Goal: Transaction & Acquisition: Purchase product/service

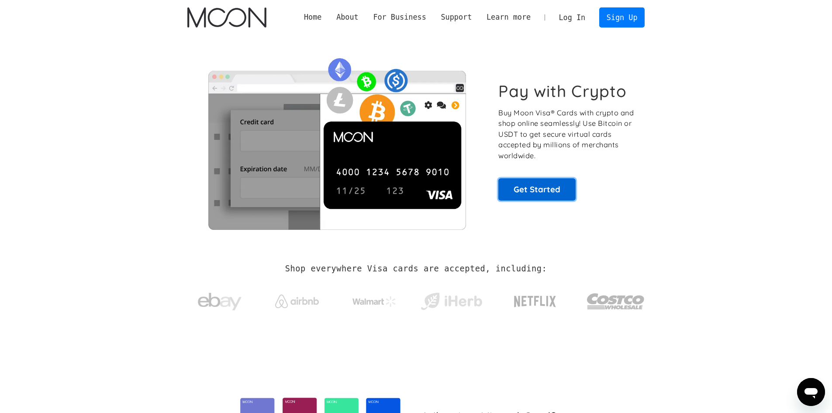
click at [556, 194] on link "Get Started" at bounding box center [536, 189] width 77 height 22
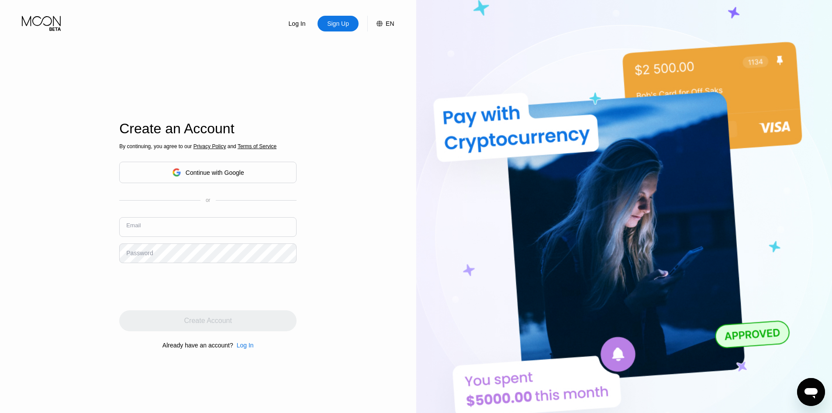
click at [217, 225] on input "text" at bounding box center [207, 227] width 177 height 20
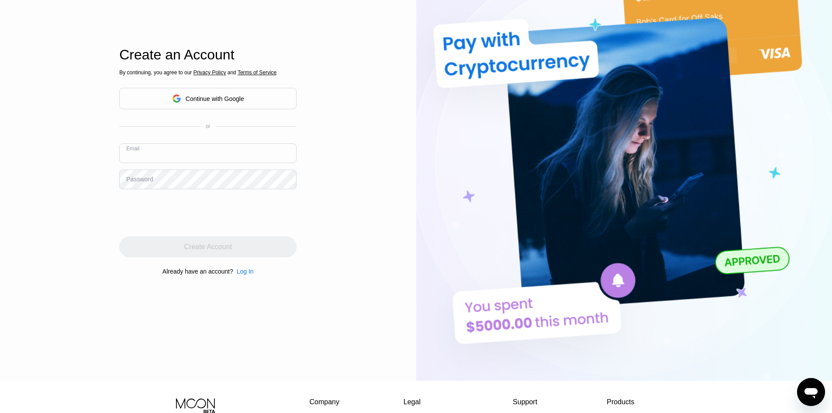
scroll to position [44, 0]
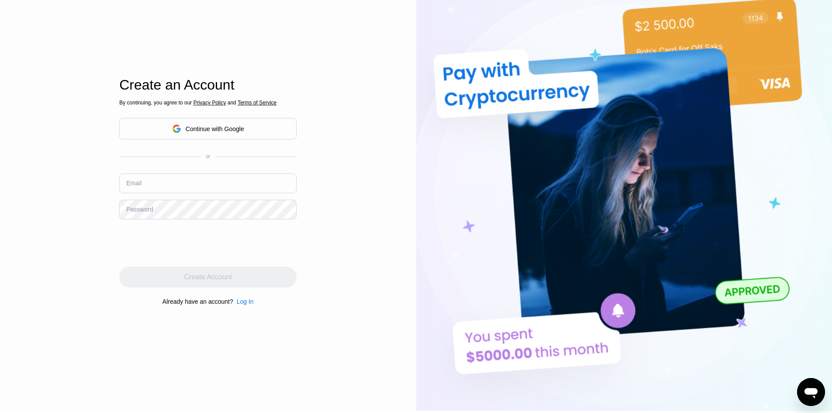
drag, startPoint x: 218, startPoint y: 100, endPoint x: 219, endPoint y: 90, distance: 11.0
click at [219, 90] on div "Create an Account" at bounding box center [207, 85] width 177 height 16
click at [212, 100] on span "Privacy Policy" at bounding box center [210, 103] width 33 height 6
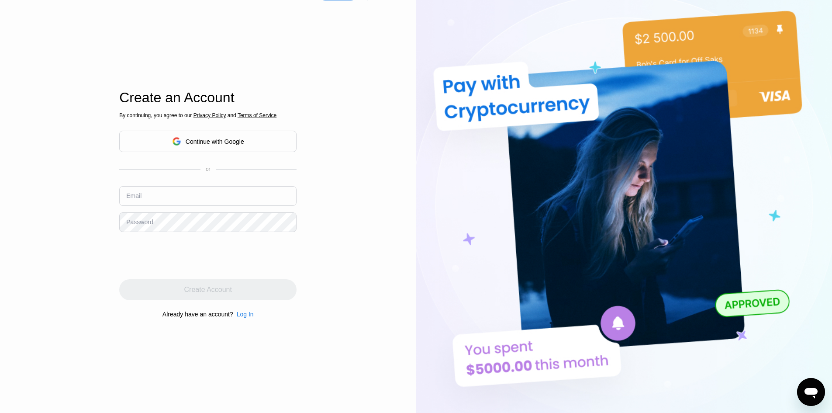
scroll to position [1, 0]
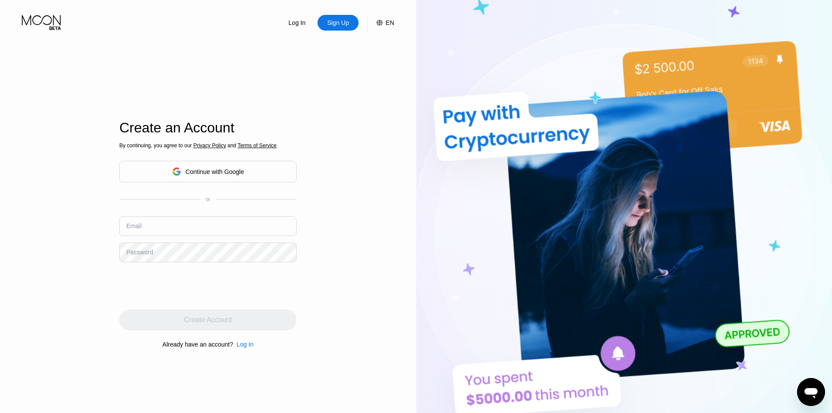
drag, startPoint x: 75, startPoint y: 311, endPoint x: 121, endPoint y: 303, distance: 46.0
click at [76, 311] on div "Log In Sign Up EN Language English Save Create an Account By continuing, you ag…" at bounding box center [208, 226] width 416 height 454
click at [176, 228] on input "text" at bounding box center [207, 226] width 177 height 20
paste input "babykeem222@outlook.com"
type input "babykeem222@outlook.com"
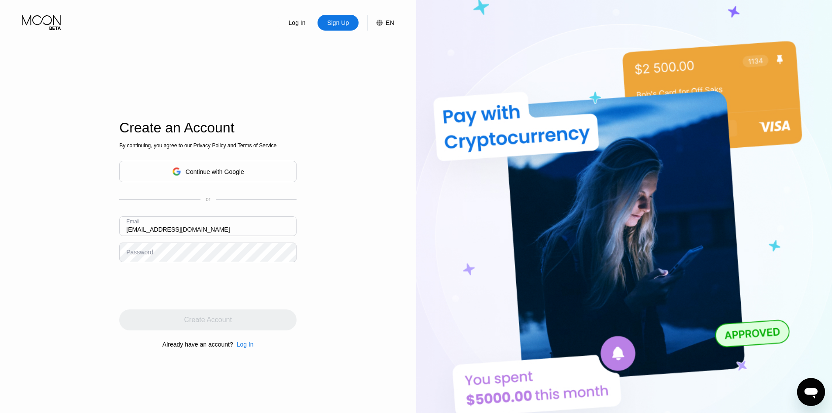
click at [72, 325] on div "Log In Sign Up EN Language English Save Create an Account By continuing, you ag…" at bounding box center [208, 226] width 416 height 454
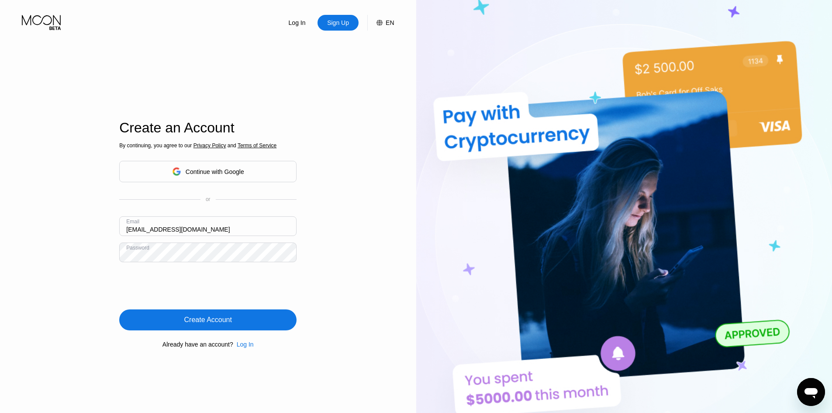
click at [206, 315] on div "Create Account" at bounding box center [207, 319] width 177 height 21
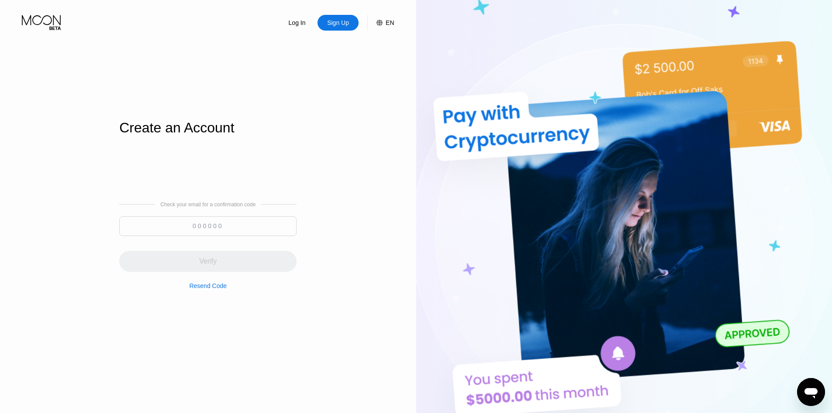
click at [235, 251] on div "Verify" at bounding box center [207, 255] width 177 height 31
click at [232, 240] on div at bounding box center [207, 228] width 177 height 24
click at [233, 234] on input at bounding box center [207, 226] width 177 height 20
paste input "373355"
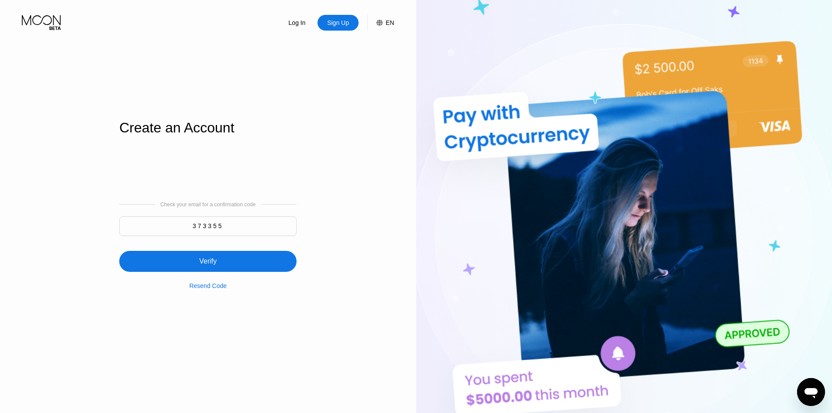
type input "373355"
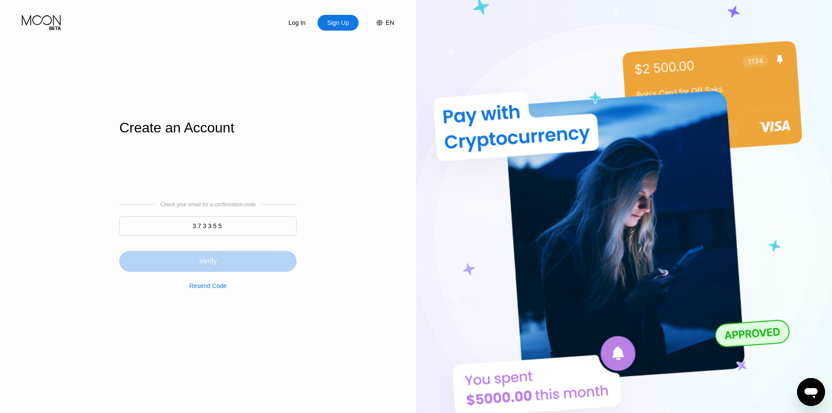
click at [231, 253] on div "Verify" at bounding box center [207, 261] width 177 height 21
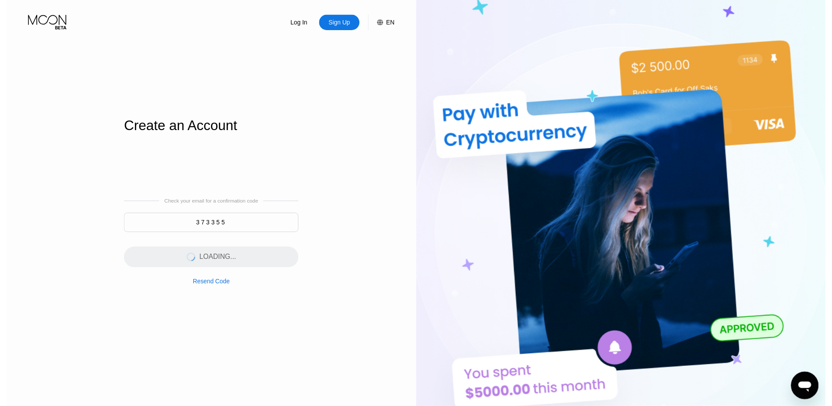
scroll to position [0, 0]
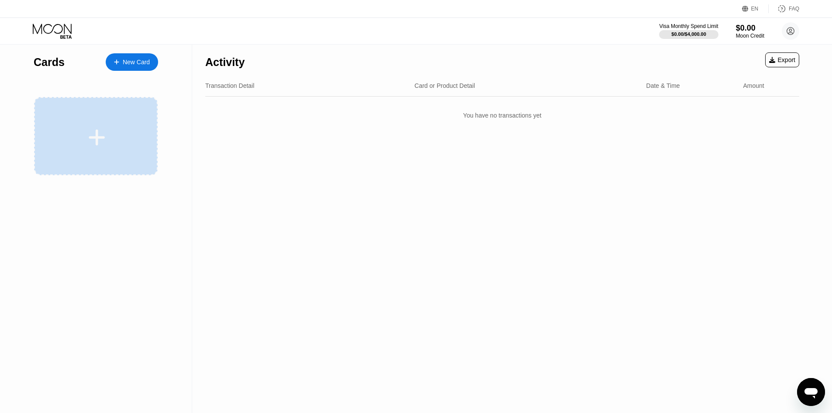
click at [125, 128] on div at bounding box center [97, 138] width 108 height 20
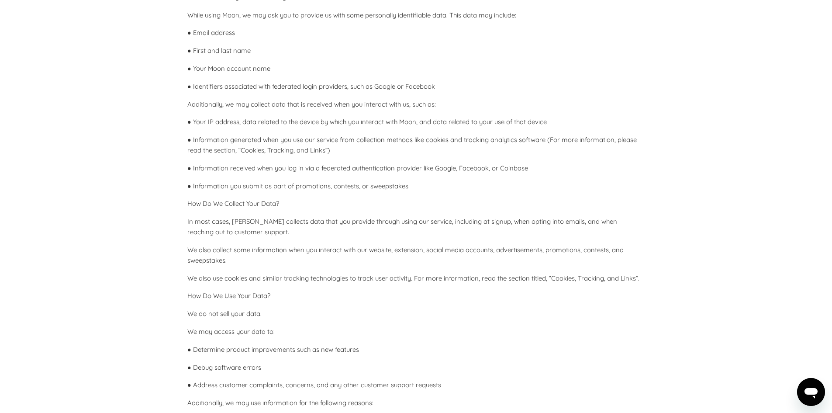
scroll to position [437, 0]
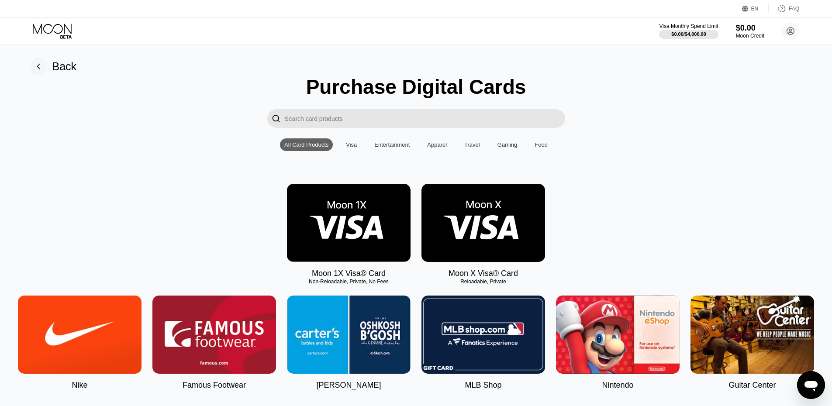
click at [461, 219] on img at bounding box center [484, 223] width 124 height 78
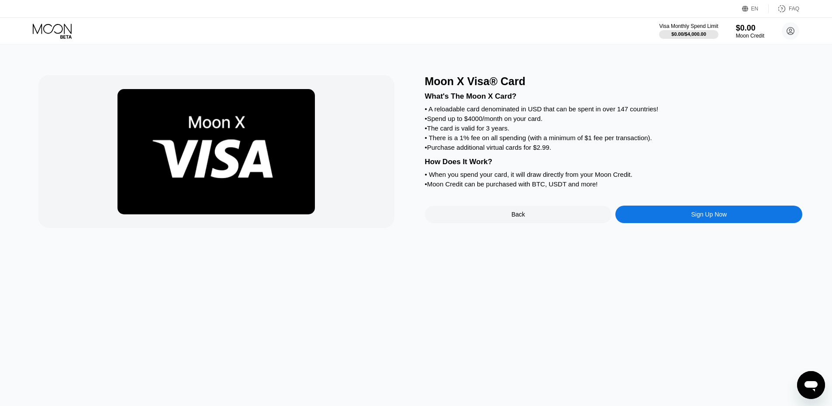
click at [653, 223] on div "Sign Up Now" at bounding box center [708, 214] width 187 height 17
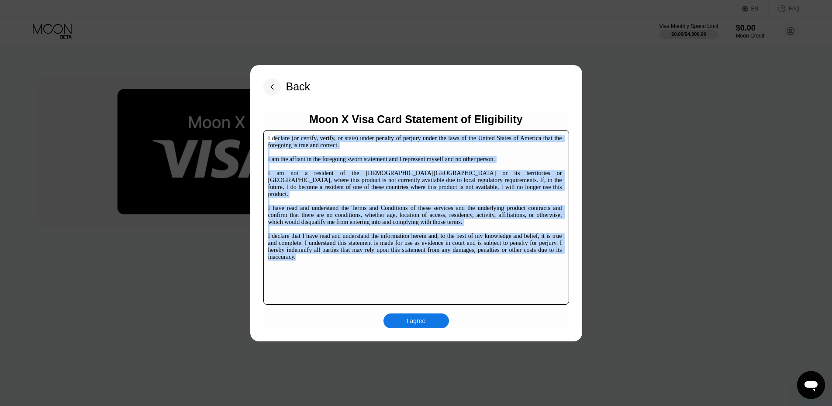
drag, startPoint x: 336, startPoint y: 243, endPoint x: 273, endPoint y: 113, distance: 144.8
click at [273, 113] on div "Moon X Visa Card Statement of Eligibility I declare (or certify, verify, or sta…" at bounding box center [416, 220] width 306 height 215
click at [362, 169] on div "I declare (or certify, verify, or state) under penalty of perjury under the law…" at bounding box center [415, 198] width 294 height 126
drag, startPoint x: 325, startPoint y: 251, endPoint x: 262, endPoint y: 126, distance: 139.5
click at [262, 126] on div "Back Moon X Visa Card Statement of Eligibility I declare (or certify, verify, o…" at bounding box center [416, 203] width 332 height 276
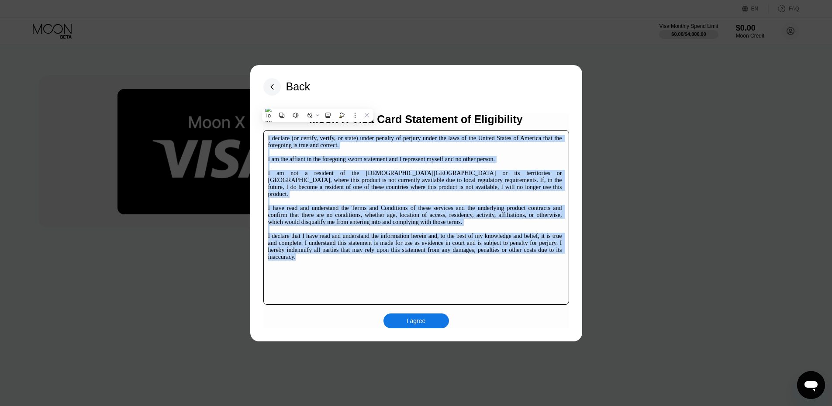
click at [335, 183] on div "I declare (or certify, verify, or state) under penalty of perjury under the law…" at bounding box center [415, 198] width 294 height 126
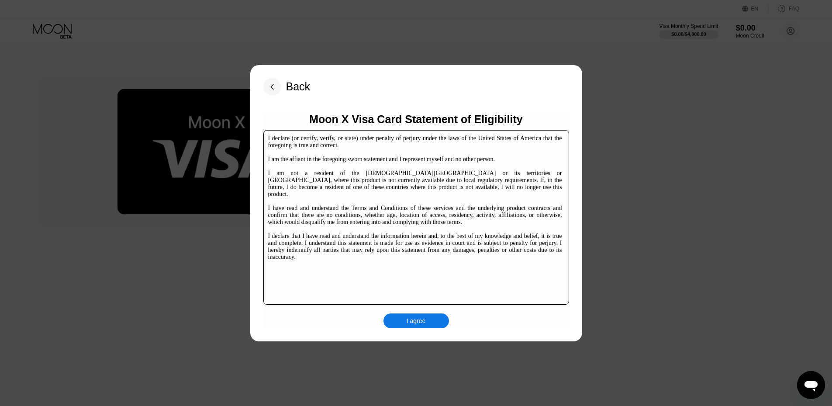
drag, startPoint x: 341, startPoint y: 261, endPoint x: 303, endPoint y: 245, distance: 40.7
click at [337, 259] on div "I declare (or certify, verify, or state) under penalty of perjury under the law…" at bounding box center [416, 217] width 306 height 175
click at [298, 244] on div "I declare (or certify, verify, or state) under penalty of perjury under the law…" at bounding box center [415, 198] width 294 height 126
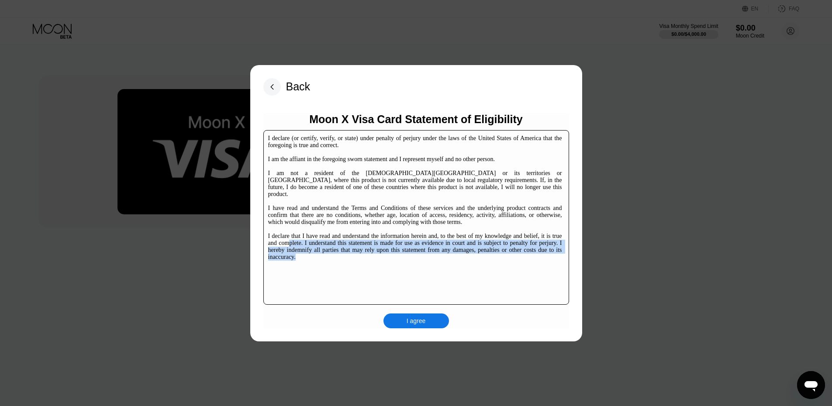
drag, startPoint x: 307, startPoint y: 250, endPoint x: 289, endPoint y: 236, distance: 23.1
click at [289, 236] on div "I declare (or certify, verify, or state) under penalty of perjury under the law…" at bounding box center [415, 198] width 294 height 126
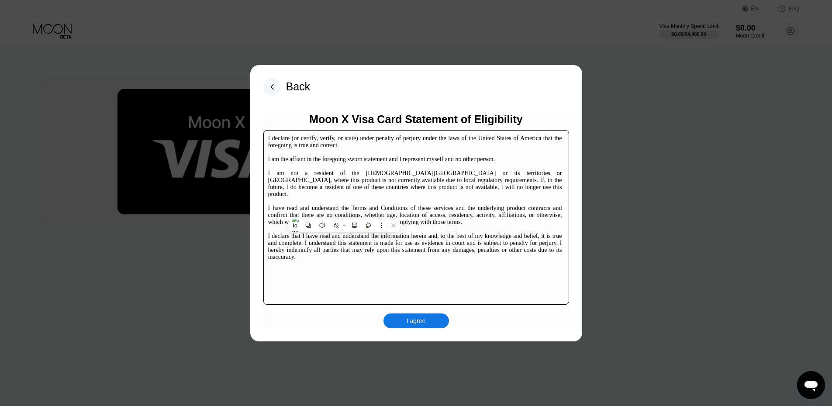
click at [410, 163] on div "I declare (or certify, verify, or state) under penalty of perjury under the law…" at bounding box center [415, 198] width 294 height 126
click at [424, 321] on div "I agree" at bounding box center [416, 321] width 19 height 8
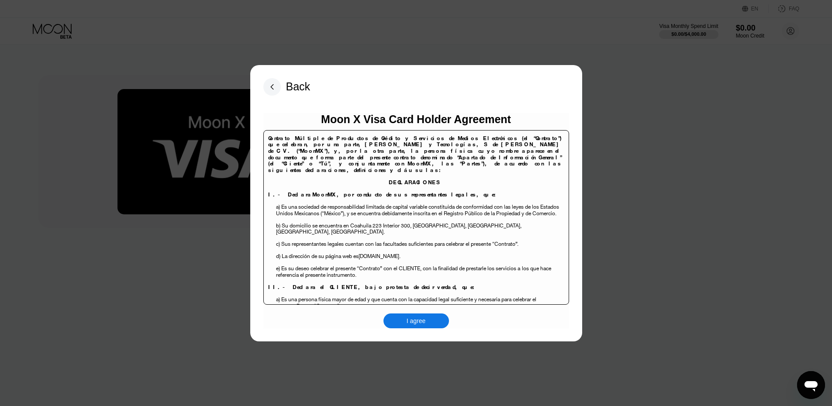
click at [416, 319] on div "I agree" at bounding box center [416, 321] width 19 height 8
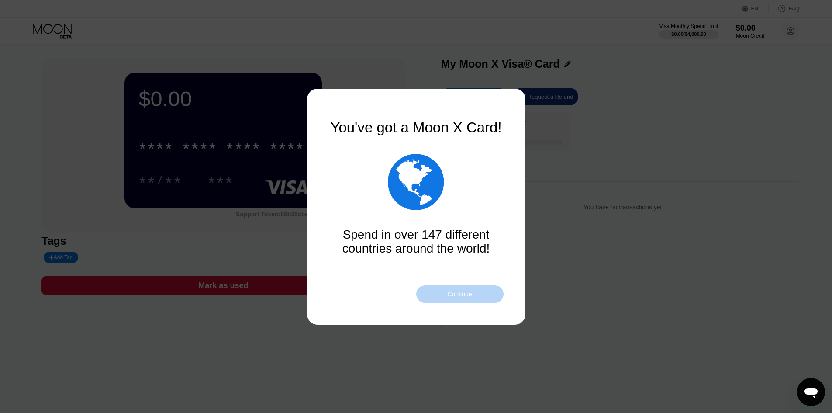
click at [474, 291] on div "Continue" at bounding box center [459, 293] width 87 height 17
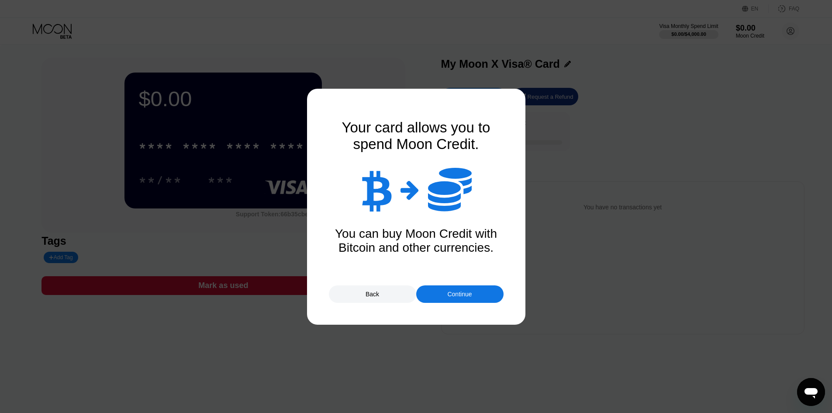
click at [469, 292] on div "Continue" at bounding box center [459, 293] width 24 height 7
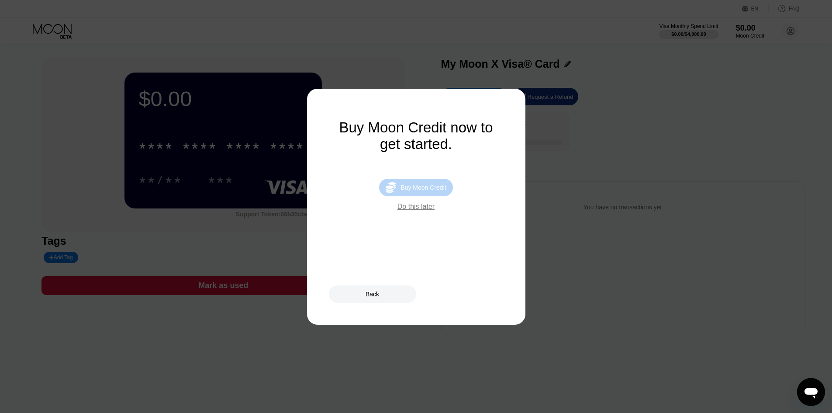
click at [418, 184] on div " Buy Moon Credit" at bounding box center [415, 187] width 73 height 17
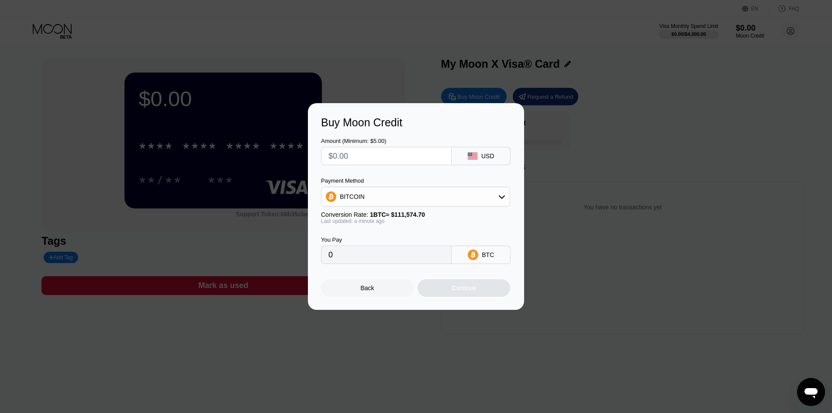
click at [410, 152] on input "text" at bounding box center [386, 155] width 116 height 17
click at [432, 197] on div "BITCOIN" at bounding box center [415, 196] width 188 height 17
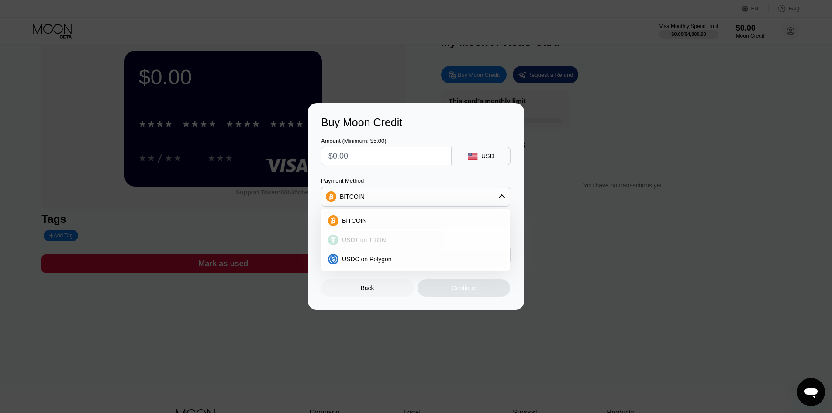
scroll to position [87, 0]
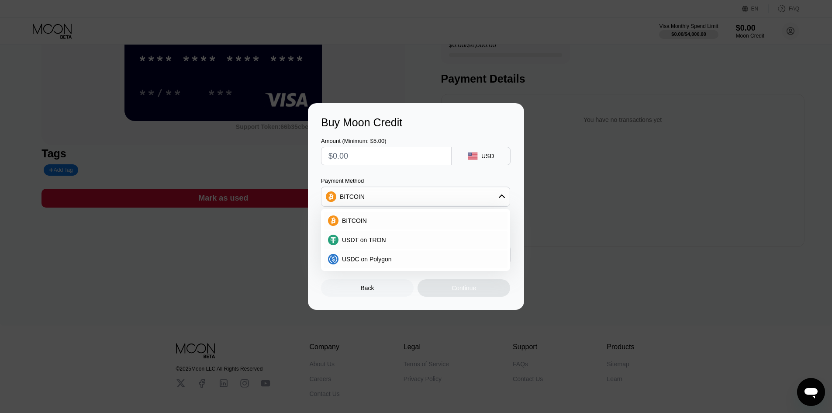
click at [427, 204] on div "BITCOIN" at bounding box center [415, 196] width 188 height 17
click at [382, 288] on div "Back" at bounding box center [367, 287] width 93 height 17
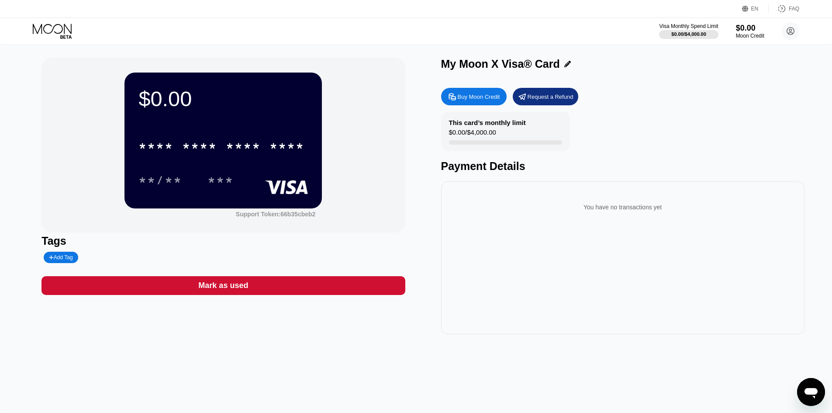
scroll to position [0, 0]
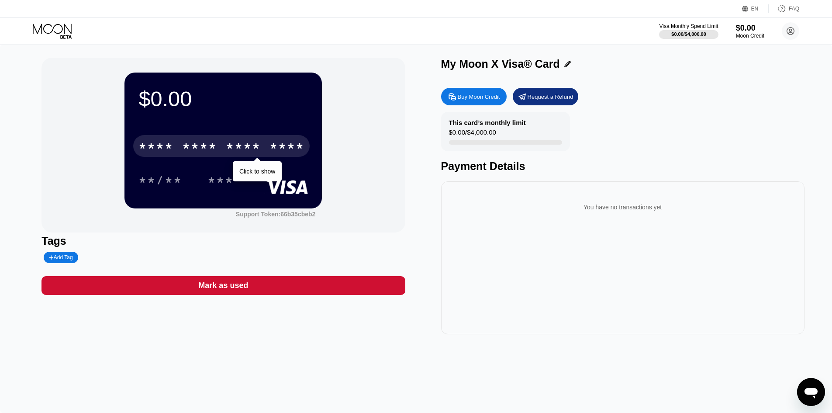
click at [258, 149] on div "* * * *" at bounding box center [243, 147] width 35 height 14
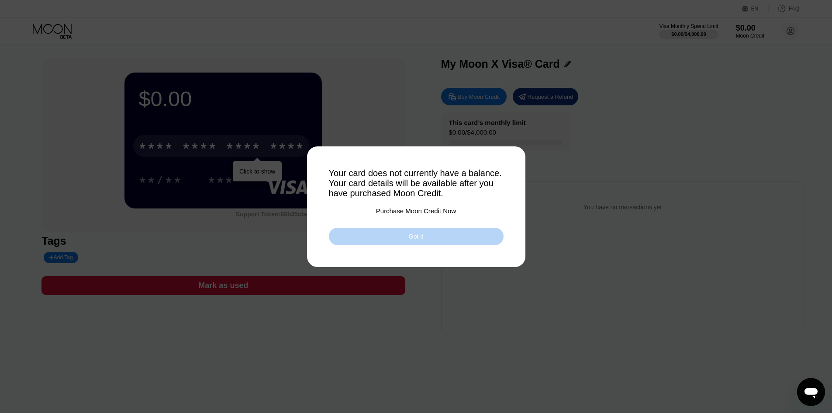
click at [431, 236] on div "Got it" at bounding box center [416, 236] width 175 height 17
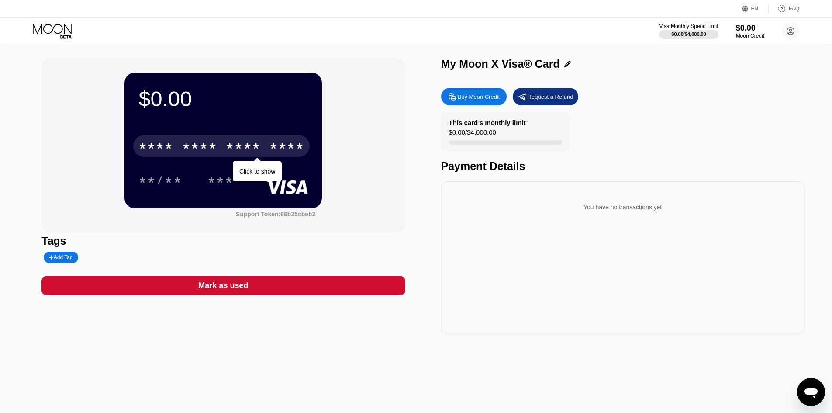
click at [205, 287] on div "Mark as used" at bounding box center [223, 285] width 50 height 10
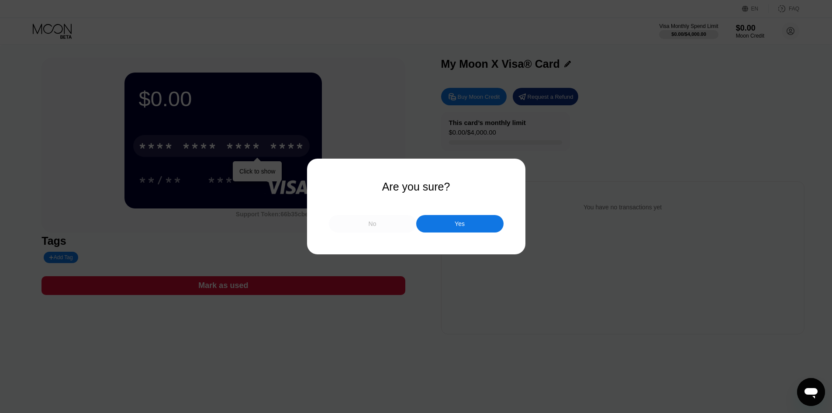
click at [370, 224] on div "No" at bounding box center [373, 224] width 8 height 8
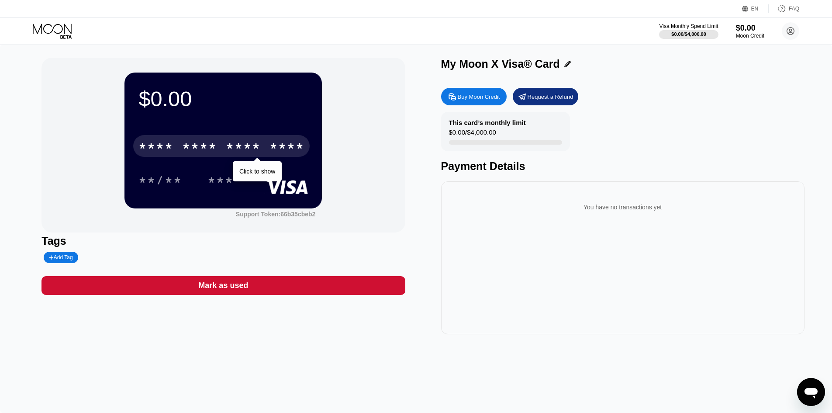
drag, startPoint x: 543, startPoint y: 161, endPoint x: 530, endPoint y: 161, distance: 13.1
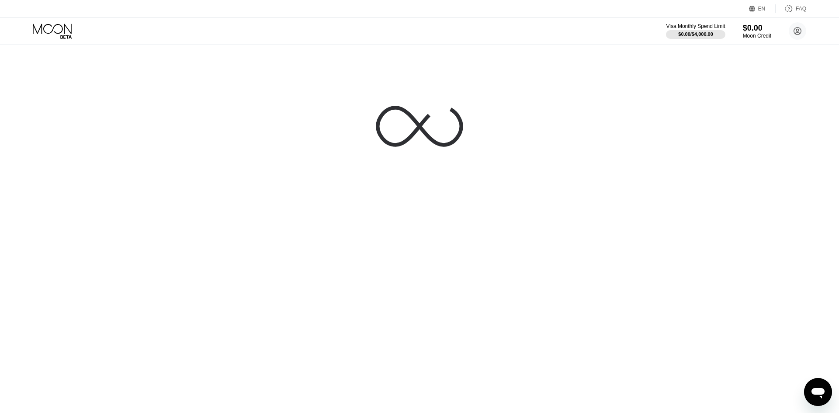
click at [63, 24] on icon at bounding box center [53, 31] width 41 height 15
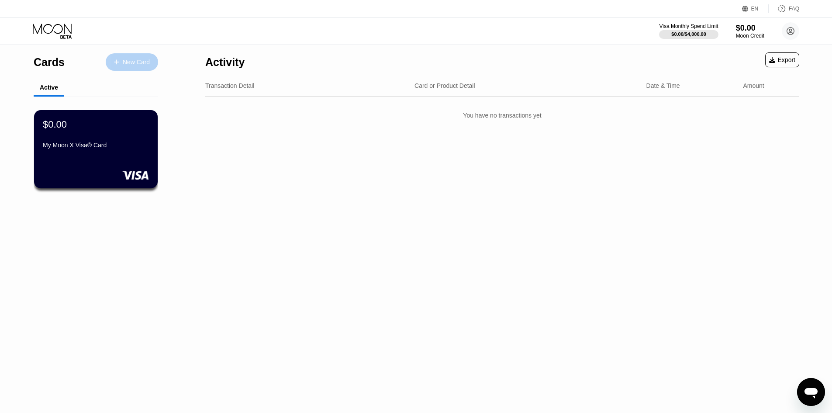
click at [131, 59] on div "New Card" at bounding box center [136, 62] width 27 height 7
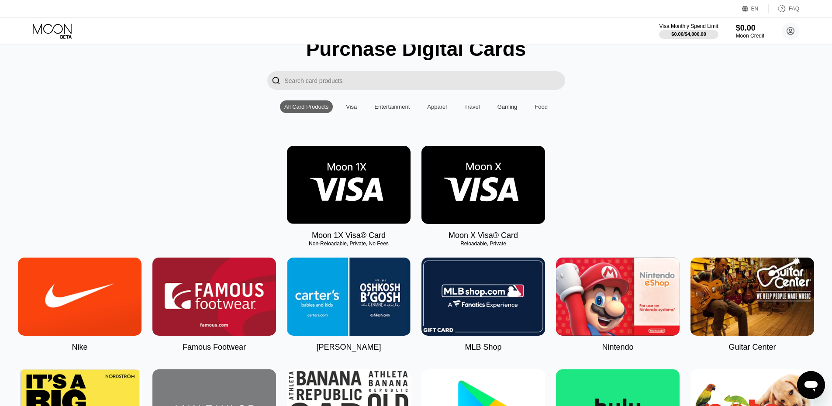
scroll to position [44, 0]
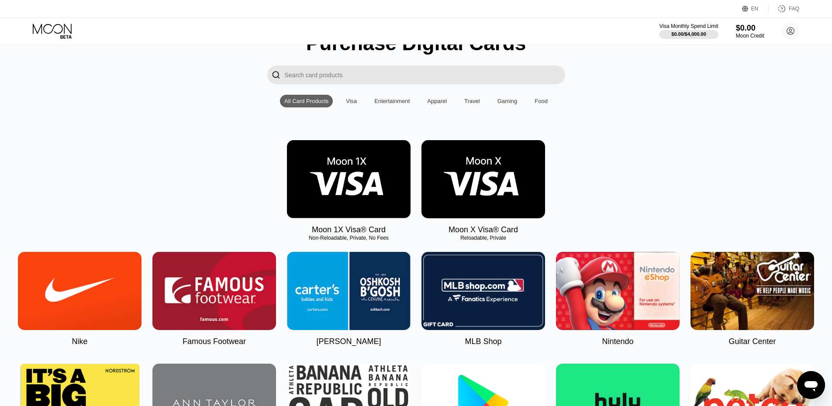
drag, startPoint x: 370, startPoint y: 237, endPoint x: 377, endPoint y: 231, distance: 9.0
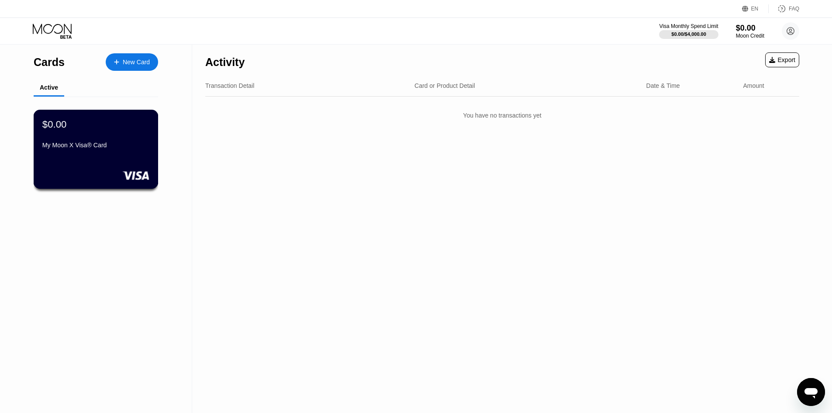
click at [114, 152] on div "My Moon X Visa® Card" at bounding box center [95, 147] width 107 height 10
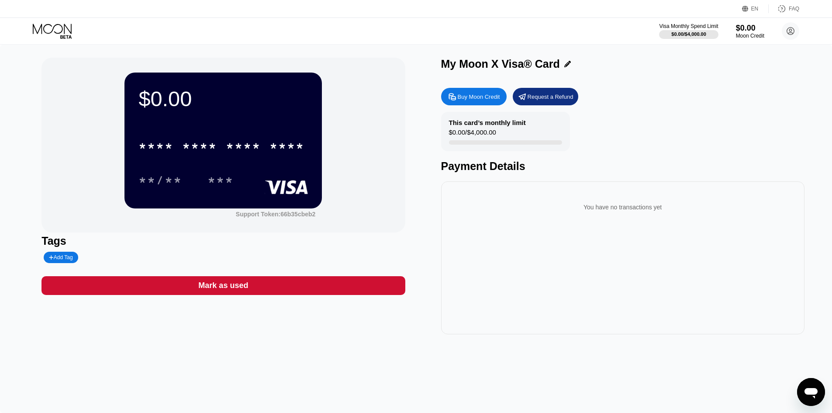
click at [494, 135] on div "$0.00 / $4,000.00" at bounding box center [472, 134] width 47 height 12
click at [493, 104] on div "Buy Moon Credit" at bounding box center [474, 96] width 66 height 17
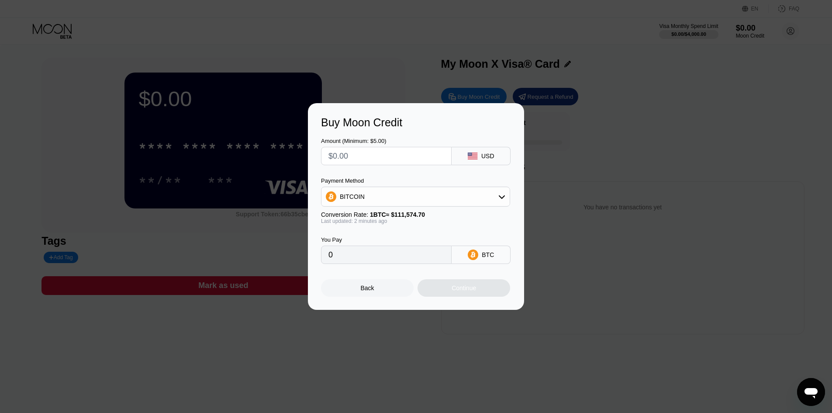
drag, startPoint x: 379, startPoint y: 292, endPoint x: 504, endPoint y: 197, distance: 157.3
click at [379, 292] on div "Back" at bounding box center [367, 287] width 93 height 17
